Goal: Information Seeking & Learning: Learn about a topic

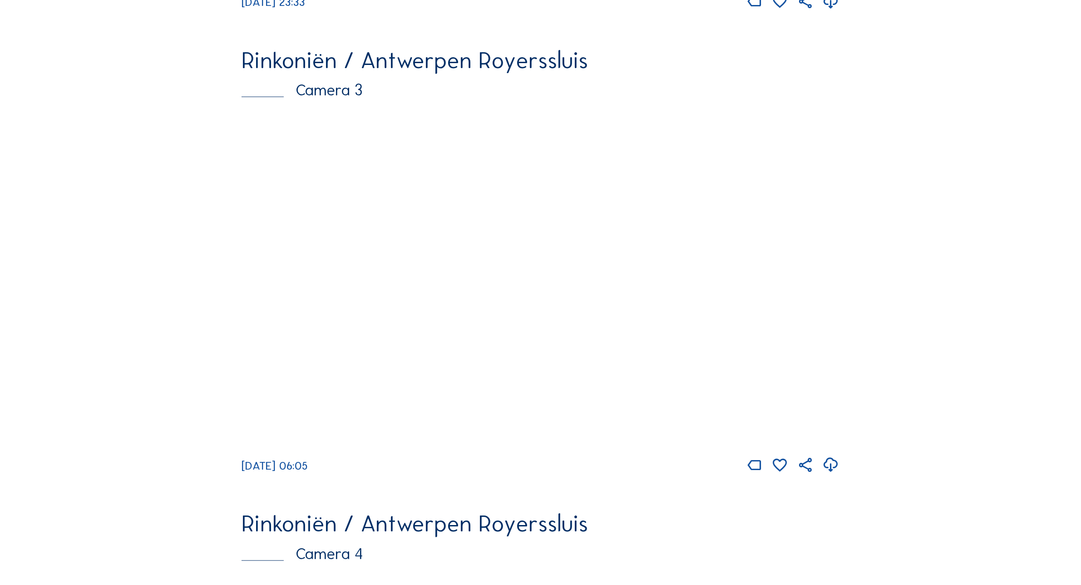
scroll to position [1888, 0]
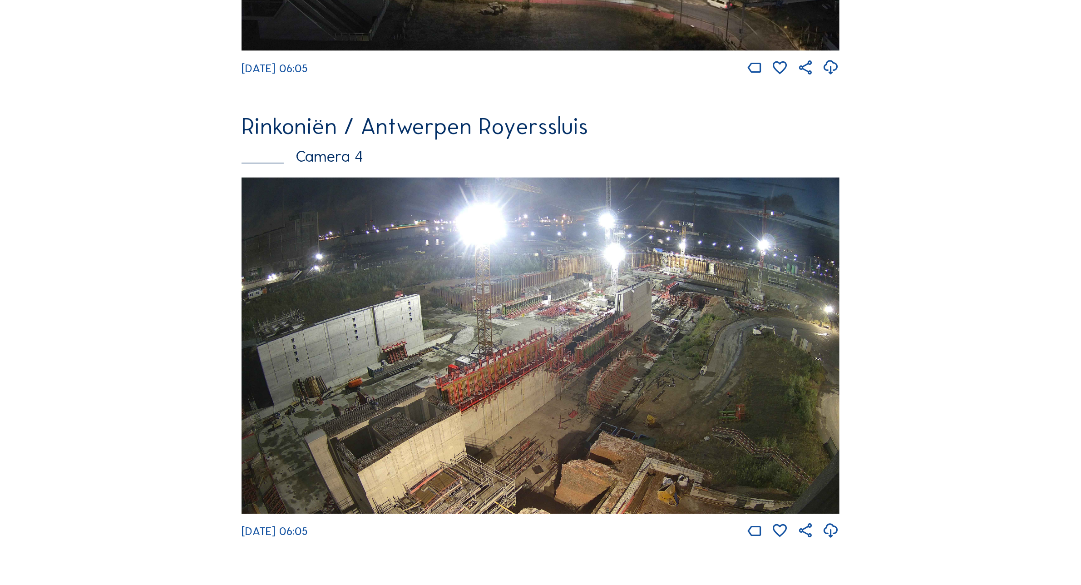
click at [644, 343] on img at bounding box center [541, 346] width 598 height 336
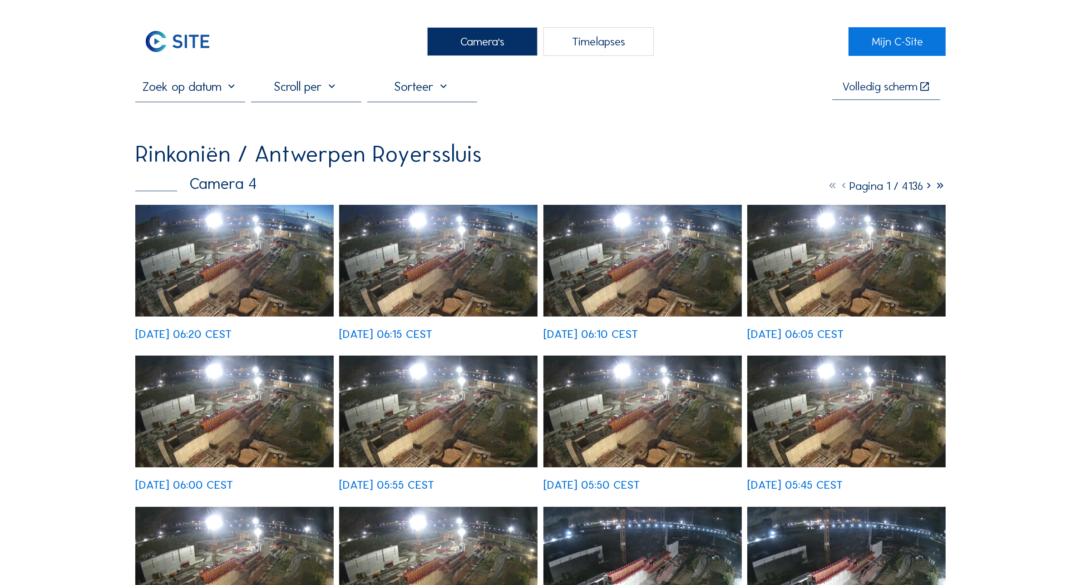
click at [455, 35] on div "Camera's" at bounding box center [482, 41] width 110 height 29
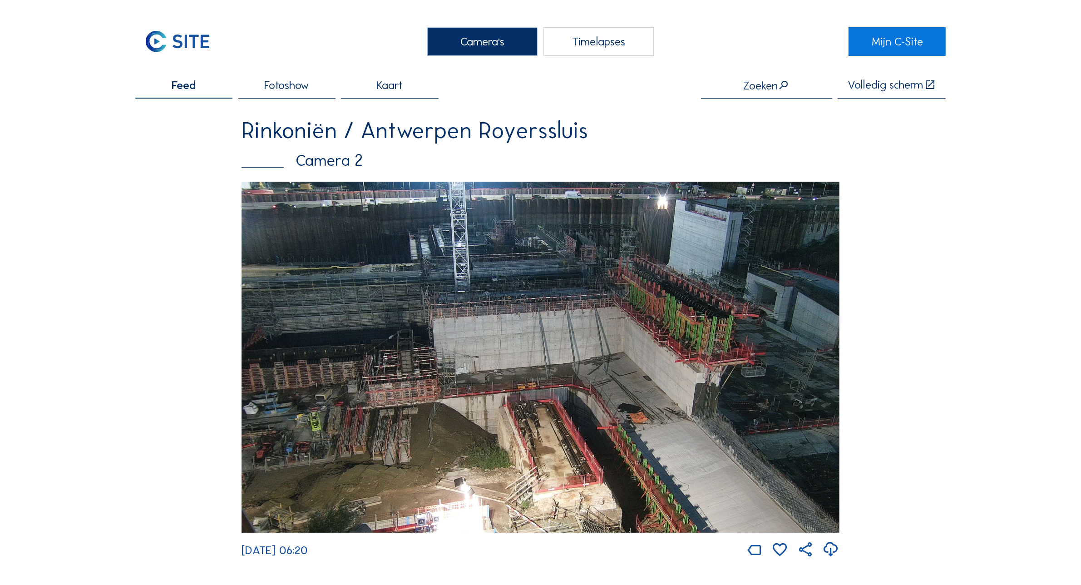
click at [501, 332] on img at bounding box center [541, 357] width 598 height 351
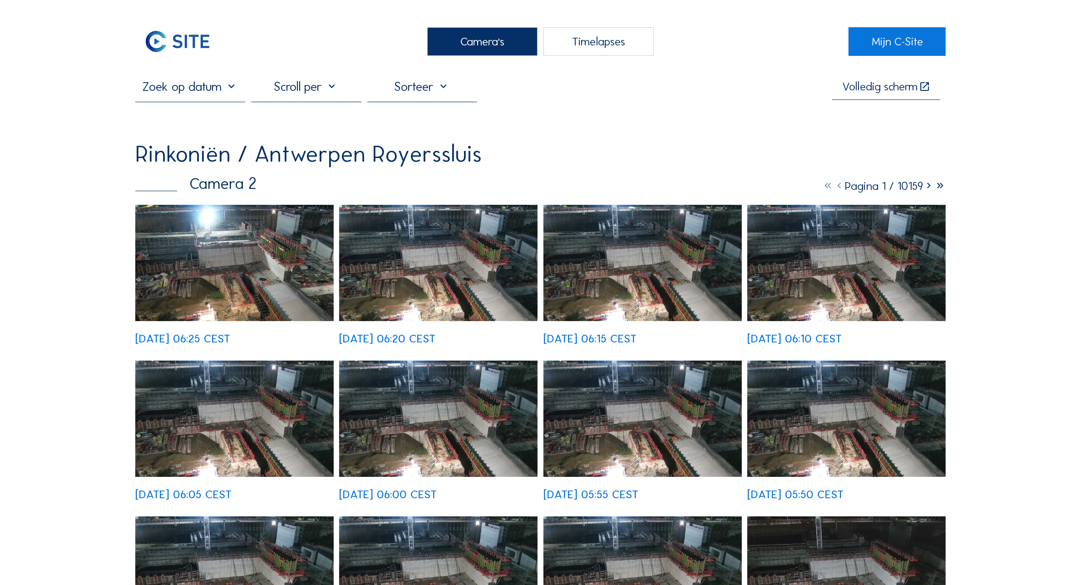
click at [257, 272] on img at bounding box center [234, 263] width 198 height 116
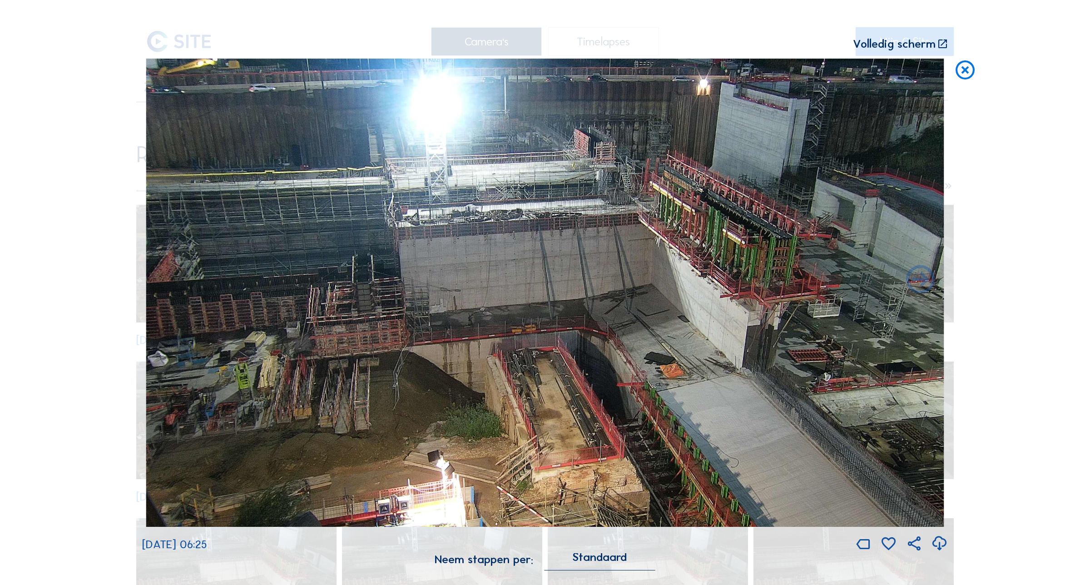
click at [965, 71] on icon at bounding box center [965, 71] width 23 height 24
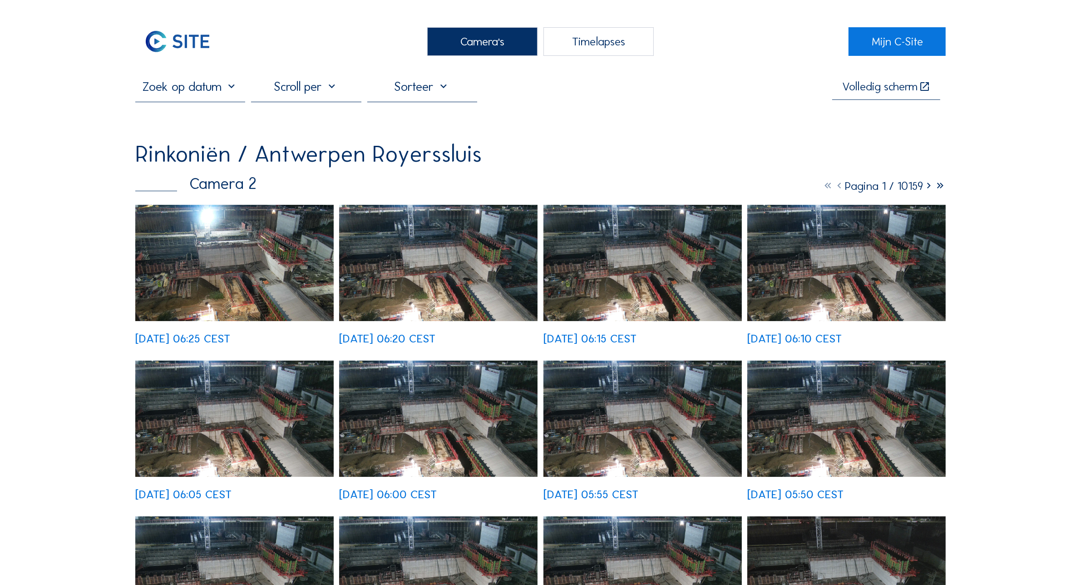
click at [456, 33] on div "Camera's" at bounding box center [482, 41] width 110 height 29
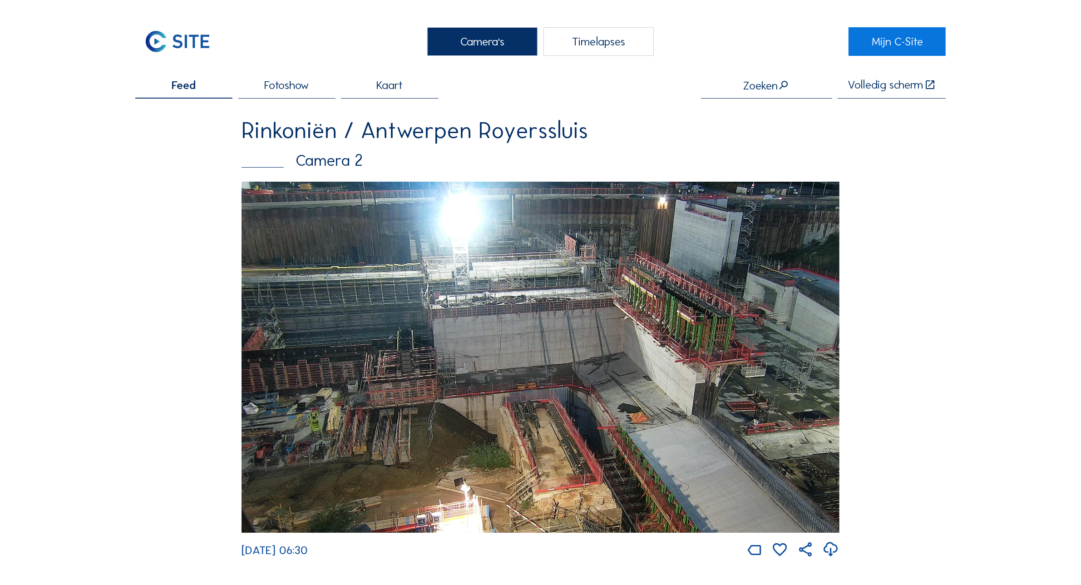
click at [451, 48] on div "Camera's" at bounding box center [482, 41] width 110 height 29
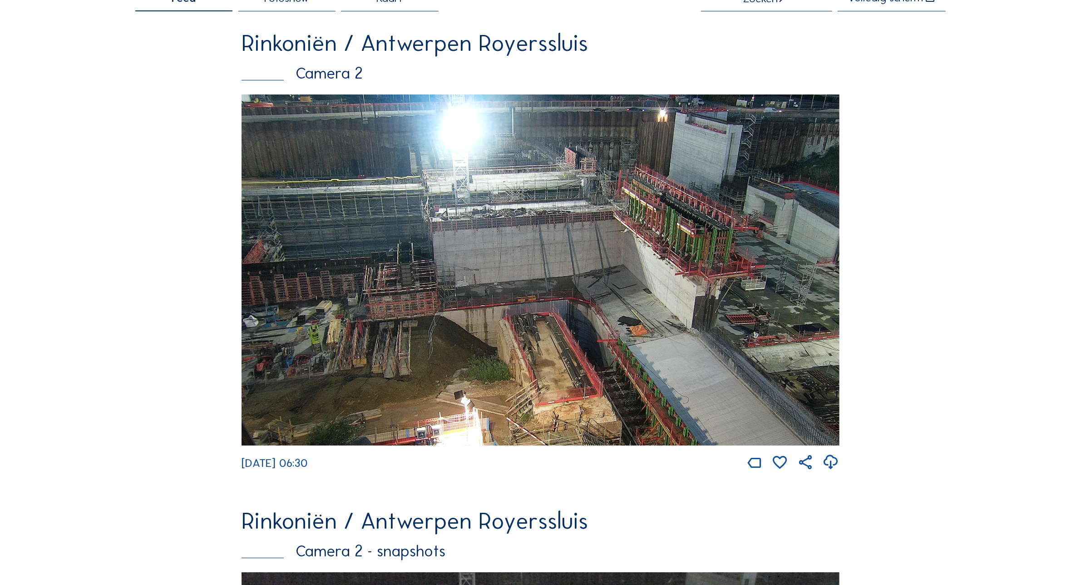
scroll to position [284, 0]
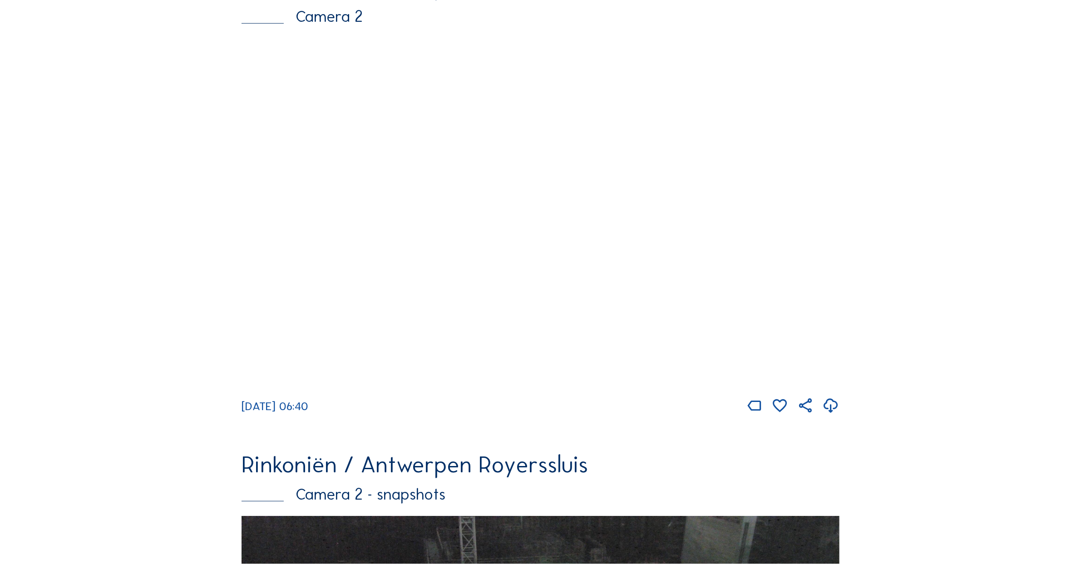
scroll to position [596, 0]
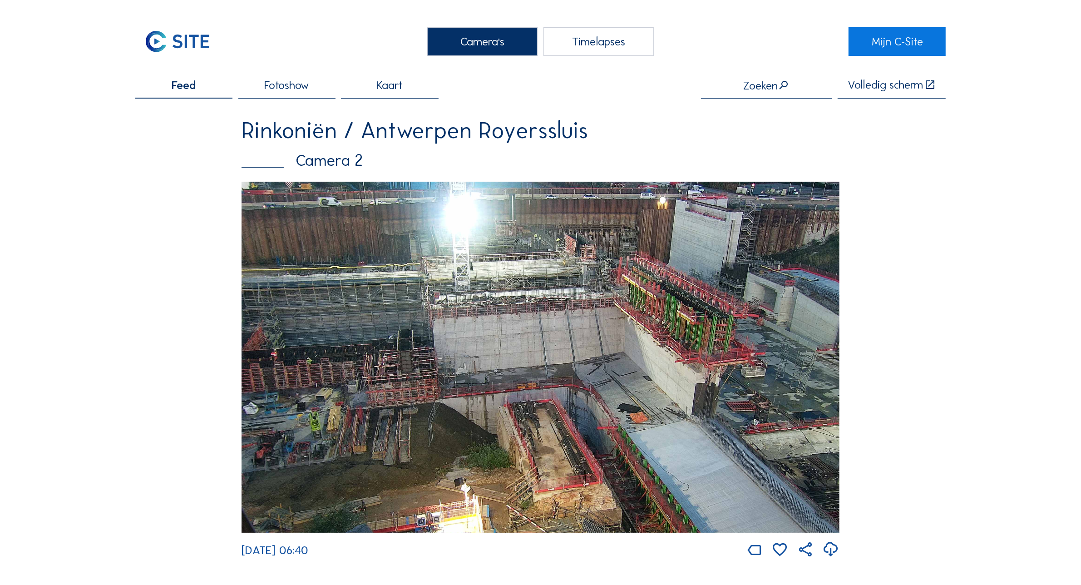
click at [425, 314] on img at bounding box center [541, 357] width 598 height 351
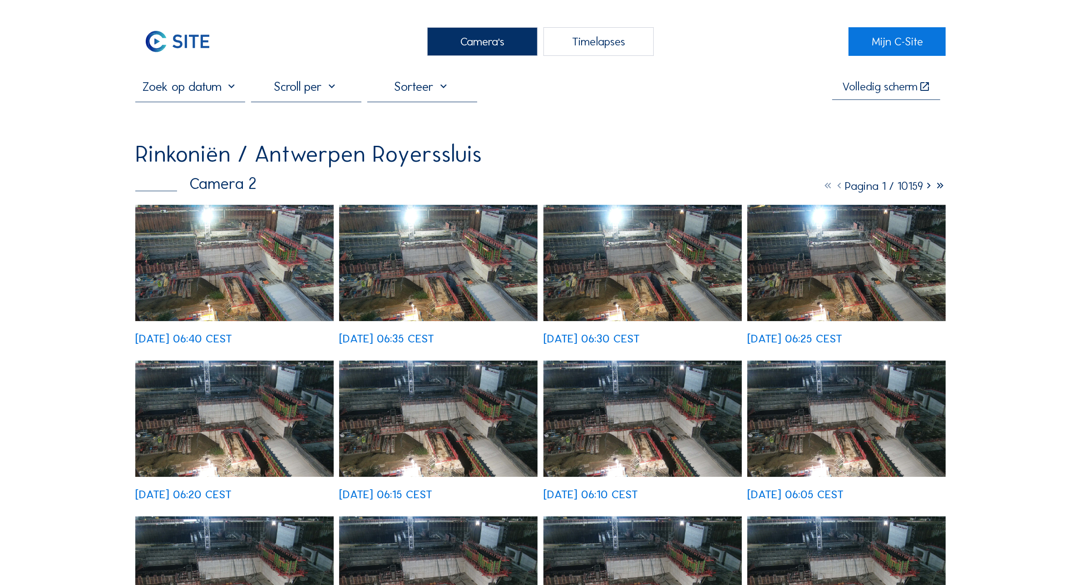
click at [231, 266] on img at bounding box center [234, 263] width 198 height 116
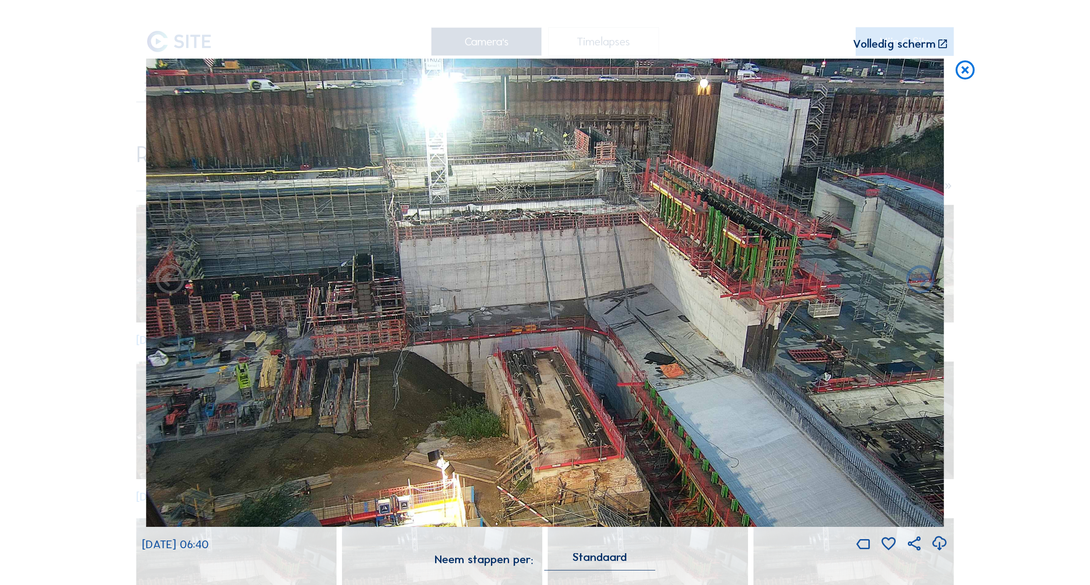
click at [949, 74] on div "Scroll om door de tijd te reizen | Druk op de 'Alt'-knop + scroll om te Zoomen …" at bounding box center [545, 292] width 1090 height 585
click at [973, 73] on icon at bounding box center [965, 71] width 23 height 24
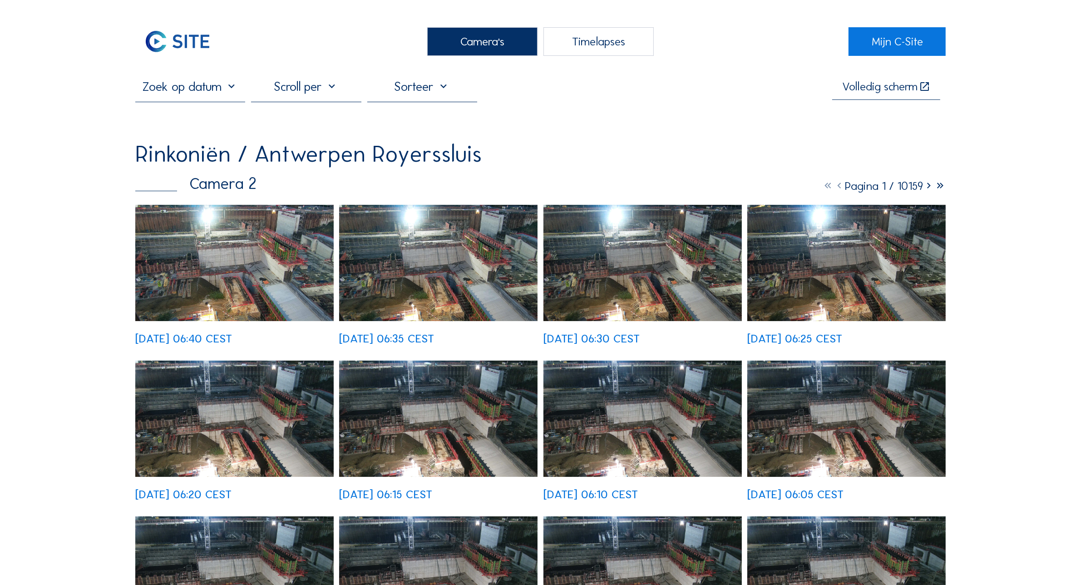
click at [463, 53] on div "Camera's" at bounding box center [482, 41] width 110 height 29
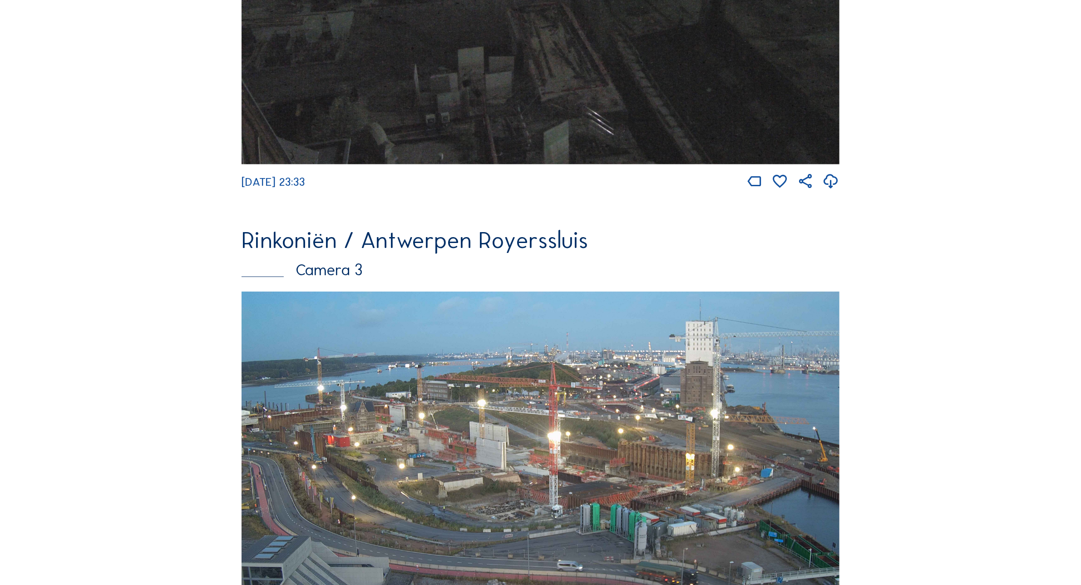
scroll to position [1264, 0]
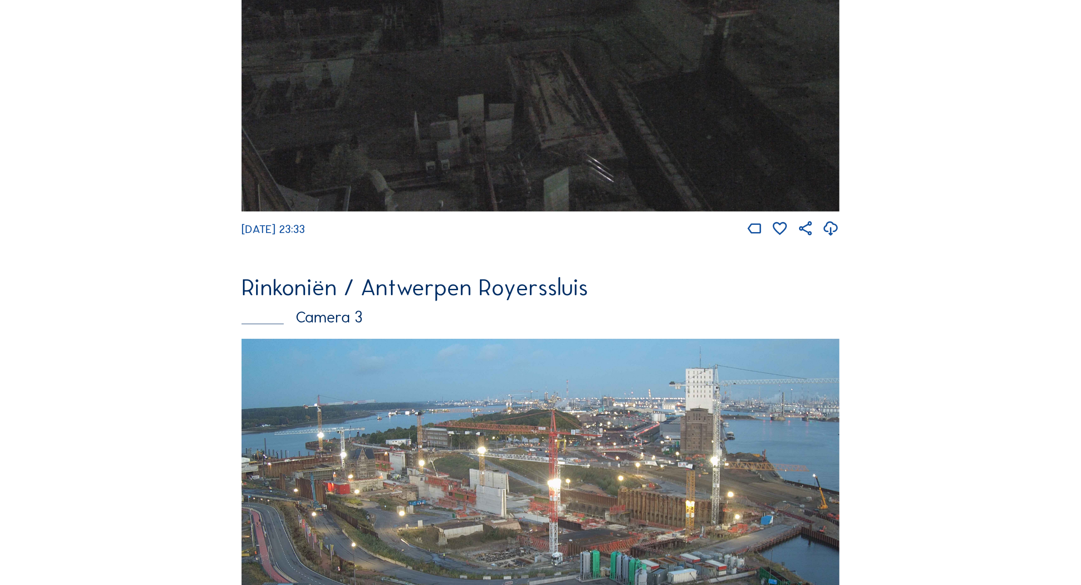
click at [384, 443] on img at bounding box center [541, 507] width 598 height 336
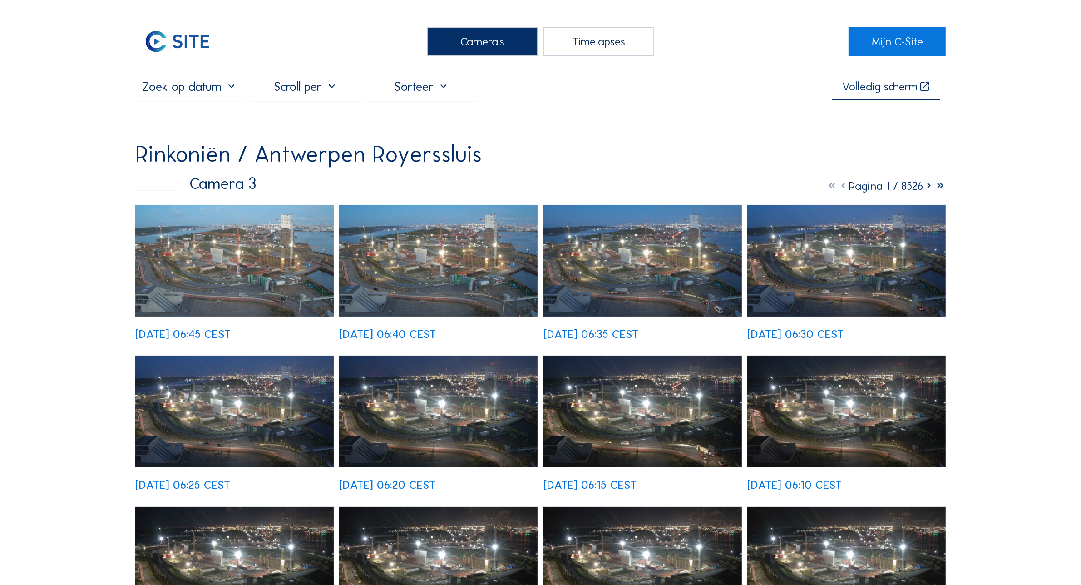
click at [209, 328] on div "[DATE] 06:45 CEST" at bounding box center [182, 333] width 95 height 11
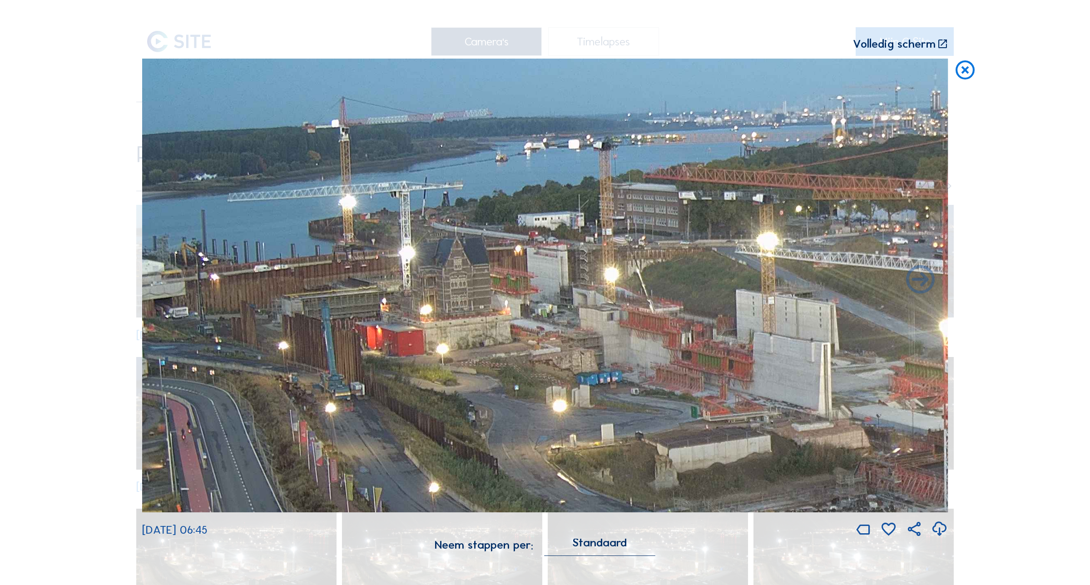
drag, startPoint x: 267, startPoint y: 284, endPoint x: 405, endPoint y: 360, distance: 157.9
click at [405, 360] on img at bounding box center [545, 285] width 806 height 453
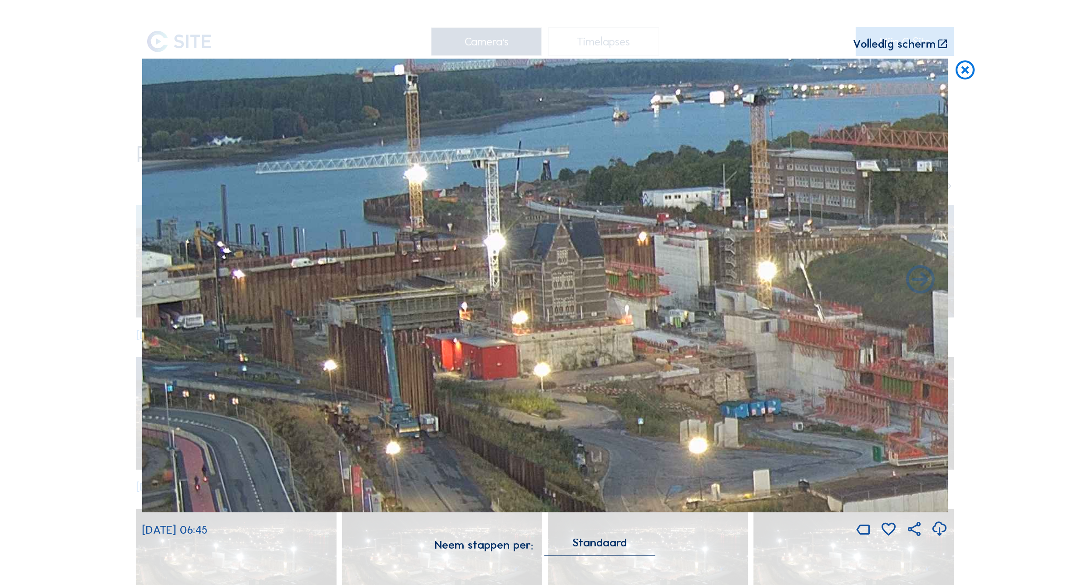
drag, startPoint x: 257, startPoint y: 362, endPoint x: 498, endPoint y: 335, distance: 242.2
click at [498, 335] on img at bounding box center [545, 285] width 806 height 453
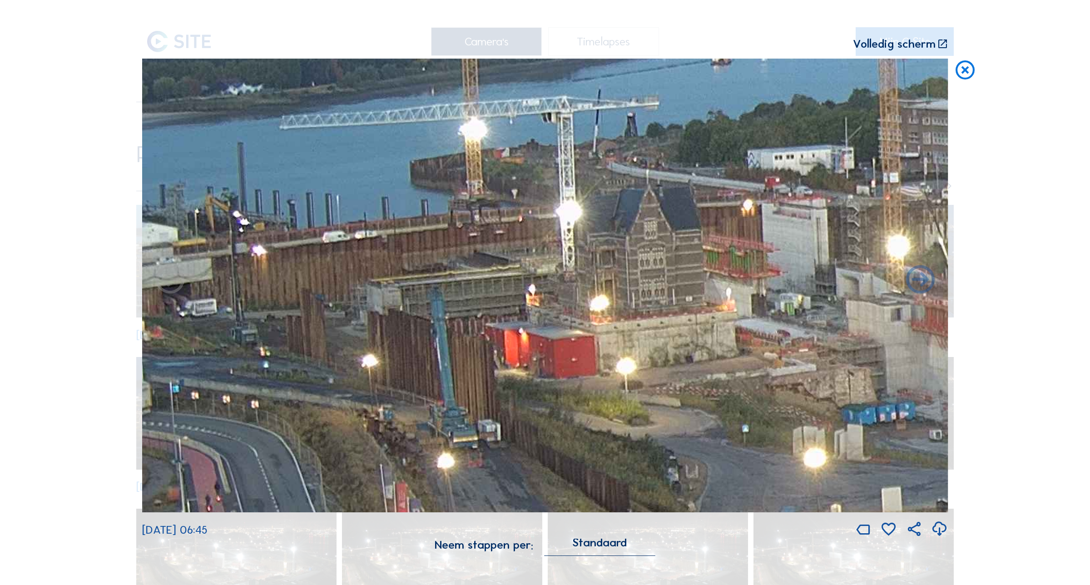
drag, startPoint x: 273, startPoint y: 344, endPoint x: 556, endPoint y: 331, distance: 283.7
click at [556, 331] on img at bounding box center [545, 285] width 806 height 453
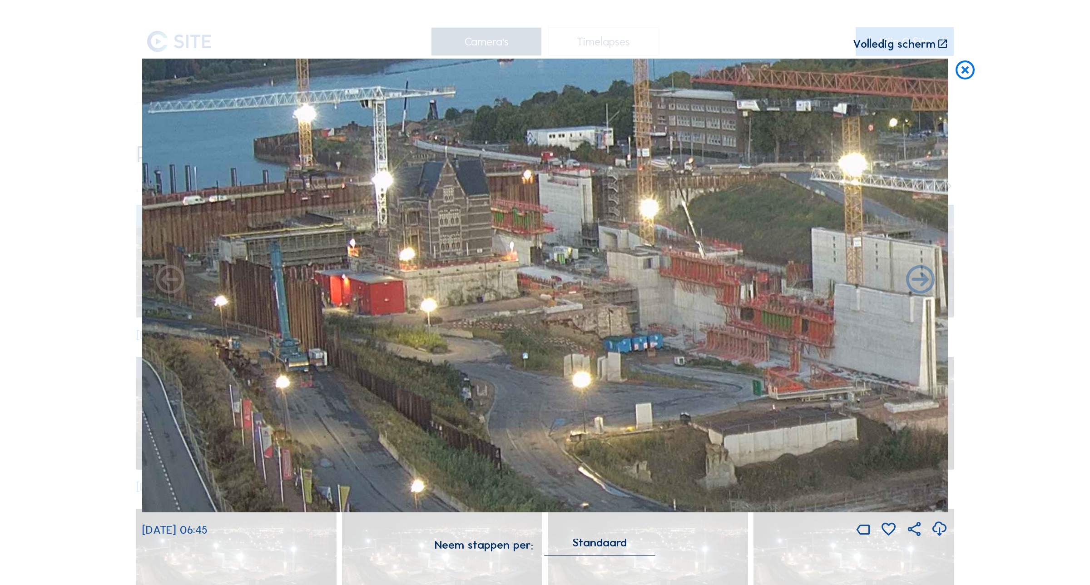
drag, startPoint x: 635, startPoint y: 442, endPoint x: 530, endPoint y: 399, distance: 113.0
click at [530, 399] on img at bounding box center [545, 285] width 806 height 453
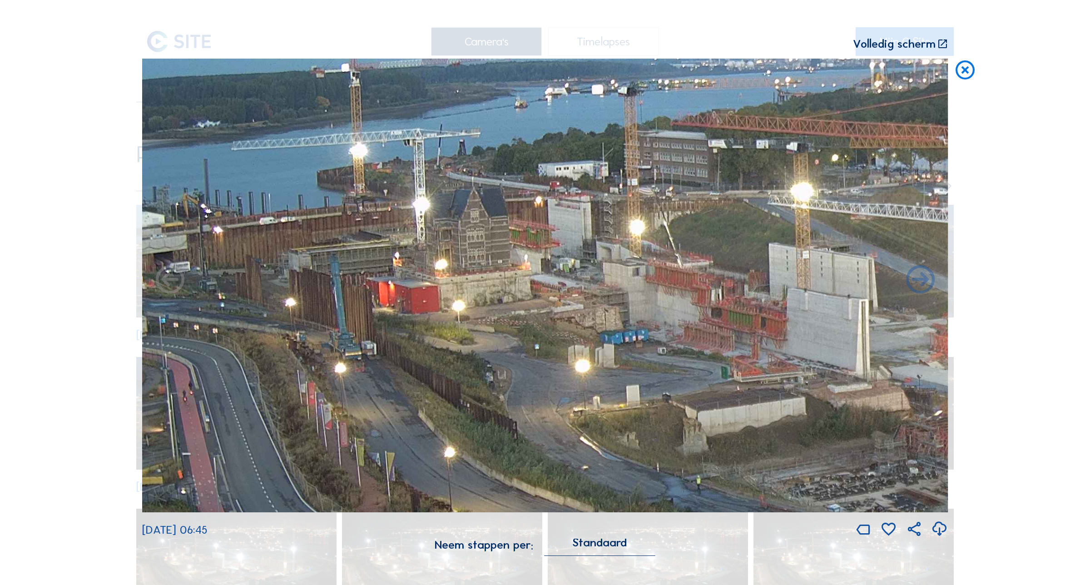
drag, startPoint x: 453, startPoint y: 353, endPoint x: 632, endPoint y: 355, distance: 179.4
click at [632, 355] on img at bounding box center [545, 285] width 806 height 453
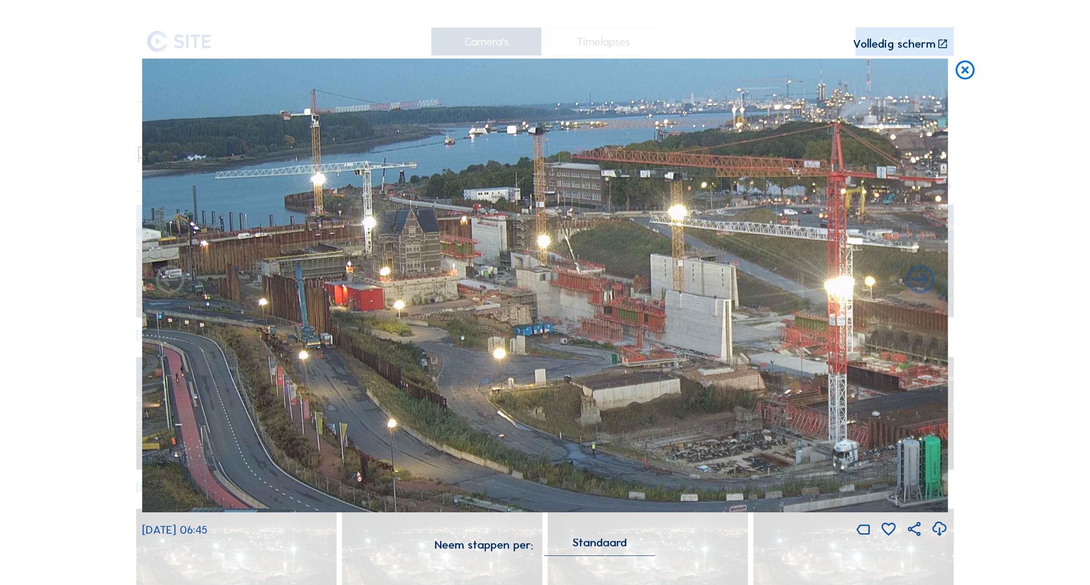
click at [963, 75] on icon at bounding box center [965, 71] width 23 height 24
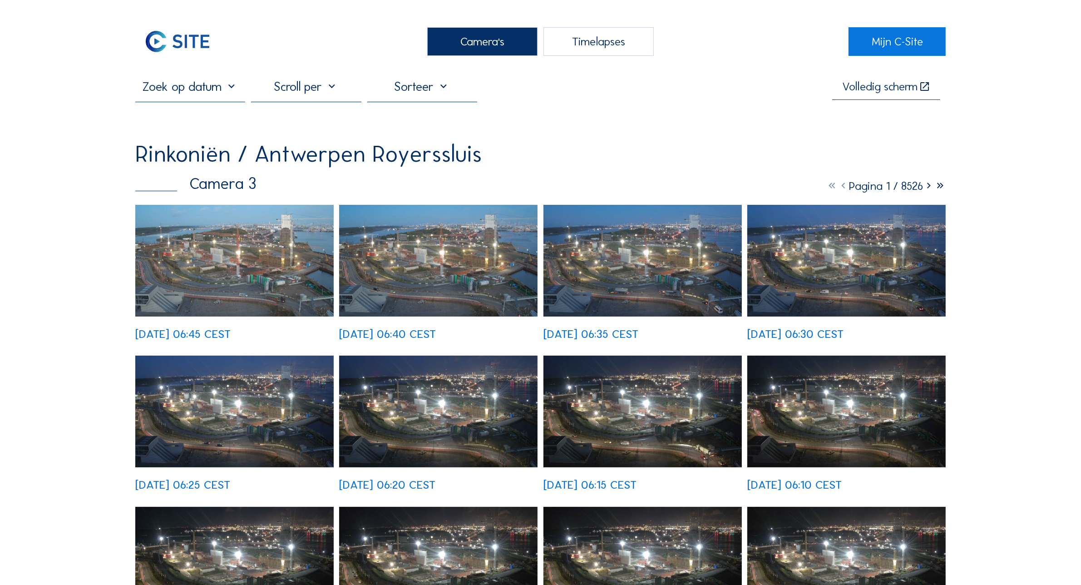
click at [504, 39] on div "Camera's" at bounding box center [482, 41] width 110 height 29
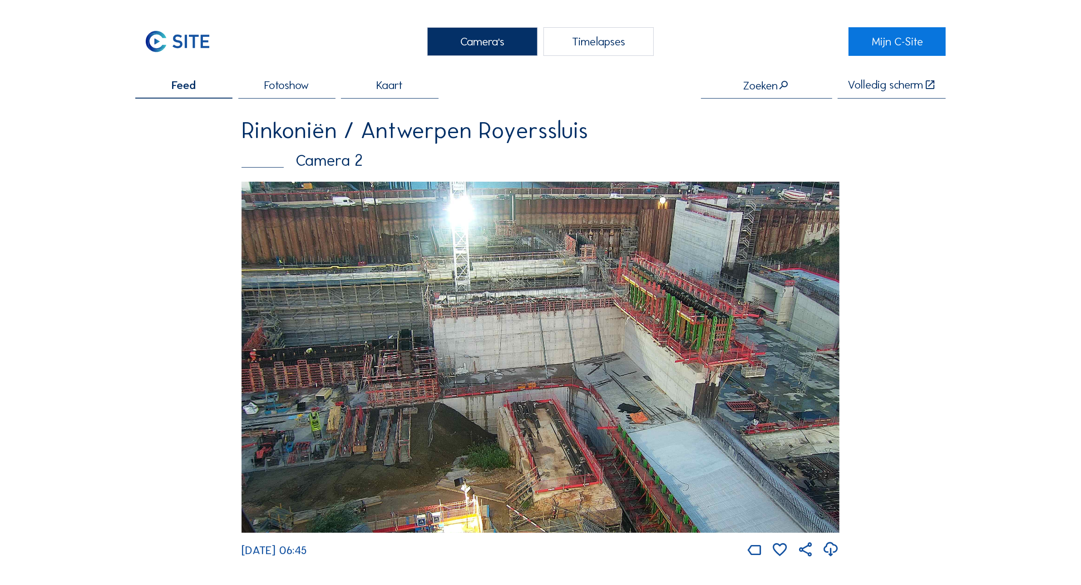
click at [475, 42] on div "Camera's" at bounding box center [482, 41] width 110 height 29
